Goal: Task Accomplishment & Management: Use online tool/utility

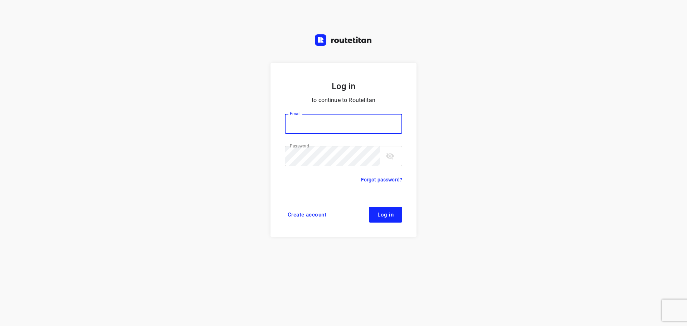
type input "didier@areco.be"
click at [387, 215] on span "Log in" at bounding box center [385, 215] width 16 height 6
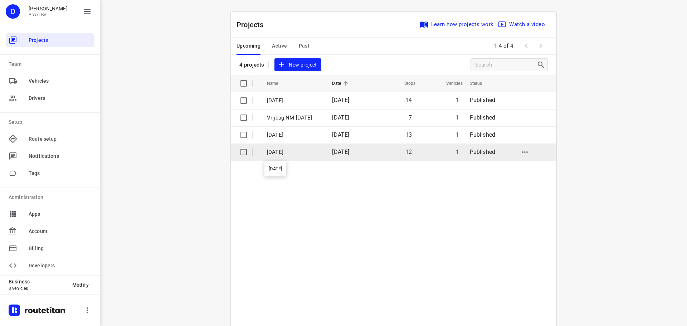
click at [321, 154] on p "[DATE]" at bounding box center [294, 152] width 54 height 8
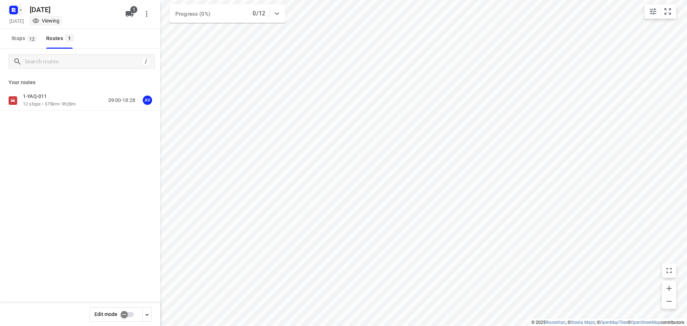
click at [15, 9] on icon "button" at bounding box center [15, 9] width 2 height 2
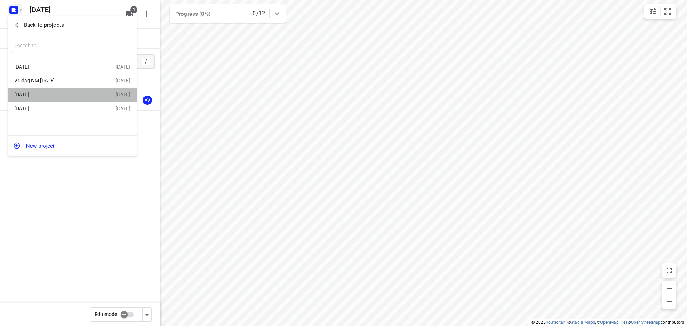
click at [64, 91] on div "[DATE]" at bounding box center [64, 94] width 101 height 9
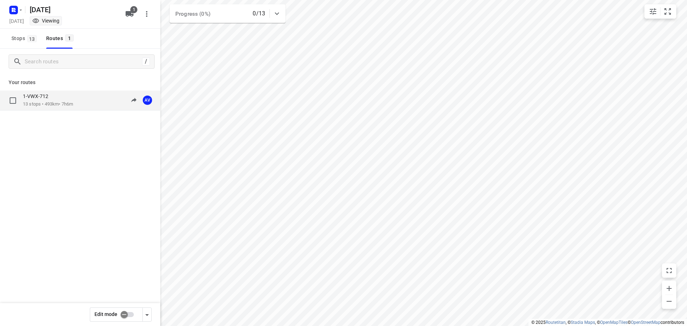
click at [62, 97] on div "1-VWX-712" at bounding box center [48, 97] width 50 height 8
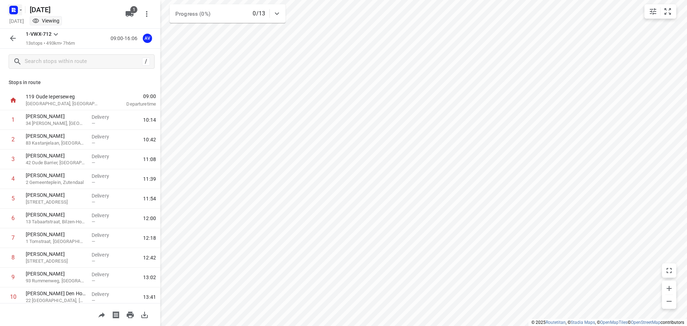
click at [19, 7] on icon "button" at bounding box center [21, 10] width 6 height 6
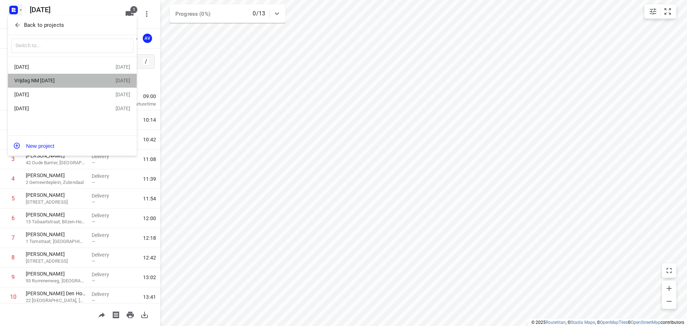
click at [65, 82] on div "Vrijdag NM [DATE]" at bounding box center [55, 81] width 82 height 6
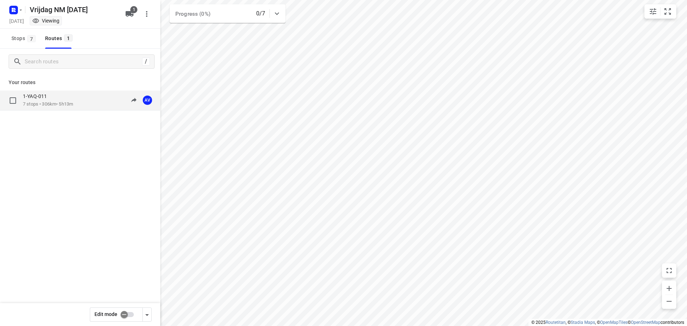
click at [79, 103] on div "1-YAQ-011 7 stops • 306km • 5h13m 13:00-18:13 AV" at bounding box center [91, 100] width 137 height 15
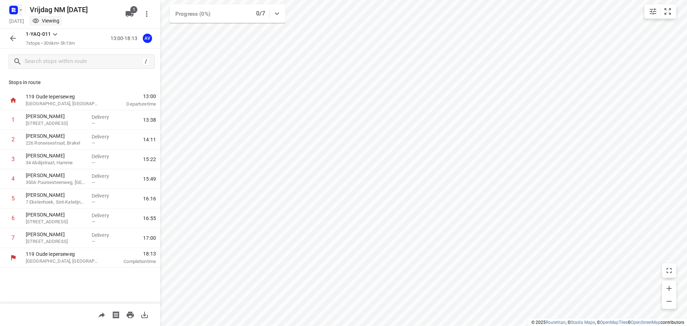
click at [18, 9] on icon "button" at bounding box center [21, 10] width 6 height 6
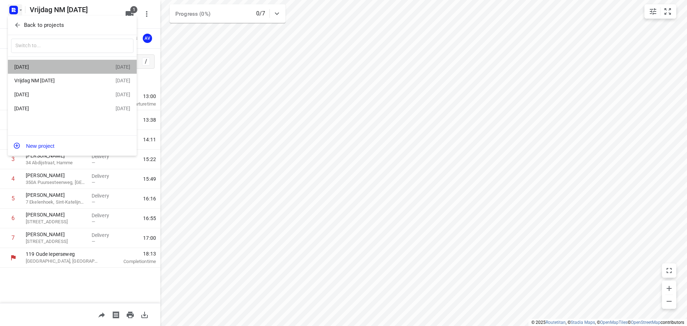
click at [56, 68] on div "[DATE]" at bounding box center [55, 67] width 82 height 6
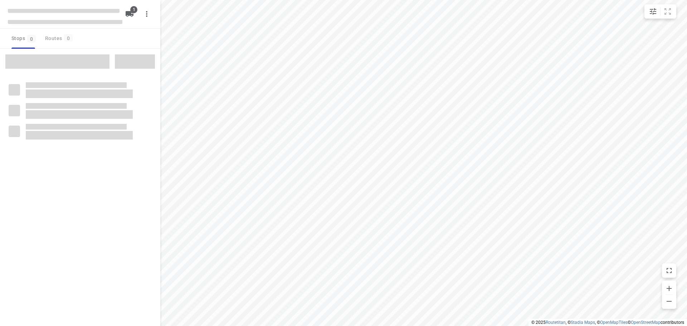
type input "distance"
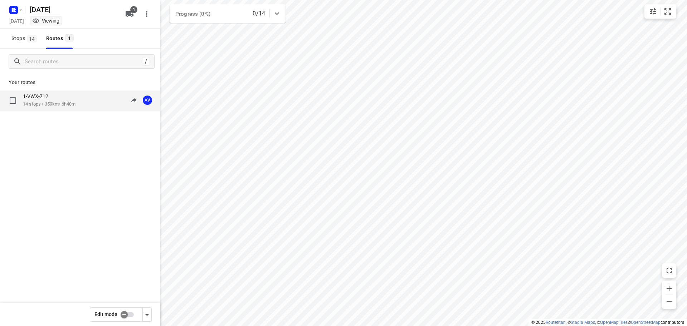
click at [66, 104] on p "14 stops • 359km • 6h40m" at bounding box center [49, 104] width 53 height 7
